Goal: Information Seeking & Learning: Learn about a topic

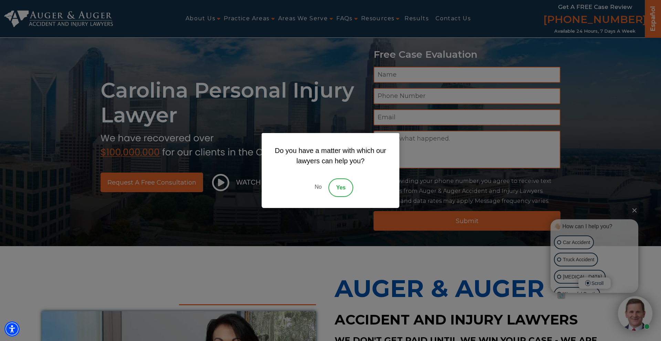
click at [317, 184] on link "No" at bounding box center [318, 188] width 21 height 19
